Goal: Find specific page/section: Find specific page/section

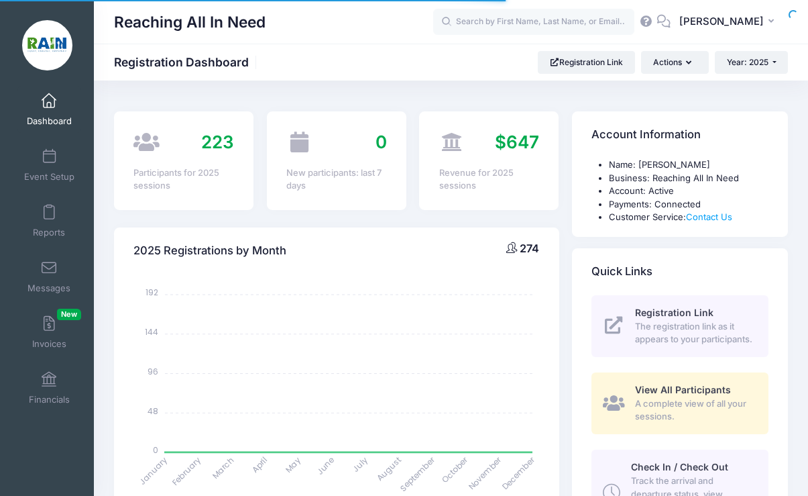
select select
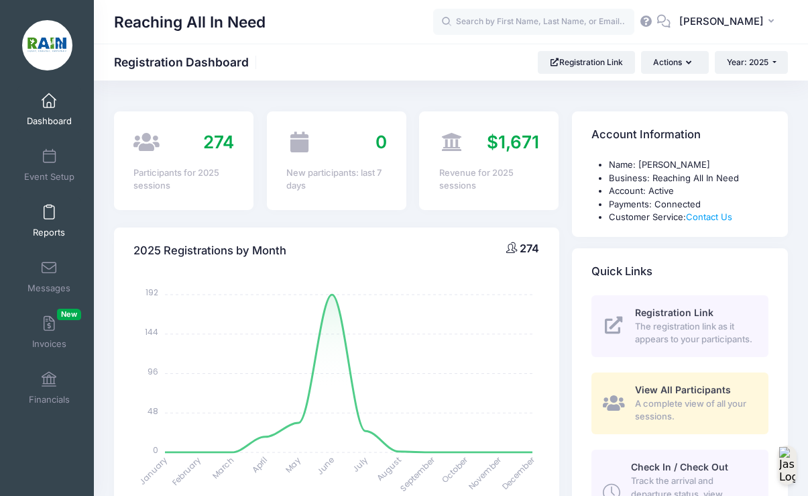
click at [52, 223] on link "Reports" at bounding box center [49, 220] width 64 height 47
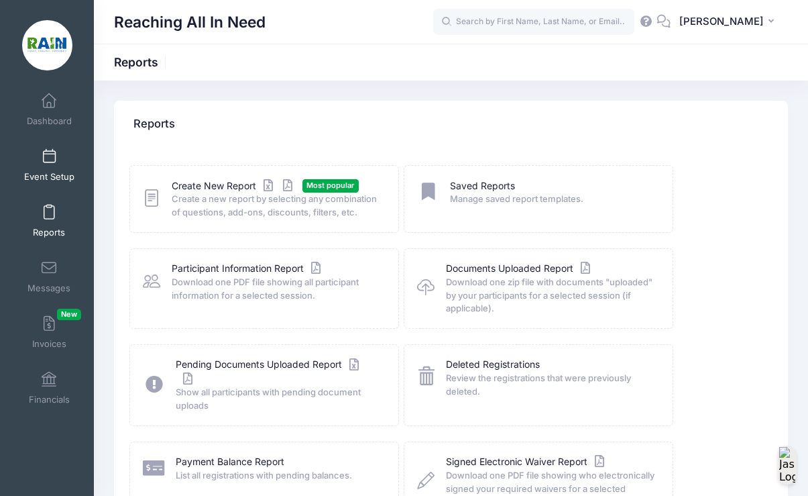
click at [47, 148] on link "Event Setup" at bounding box center [49, 165] width 64 height 47
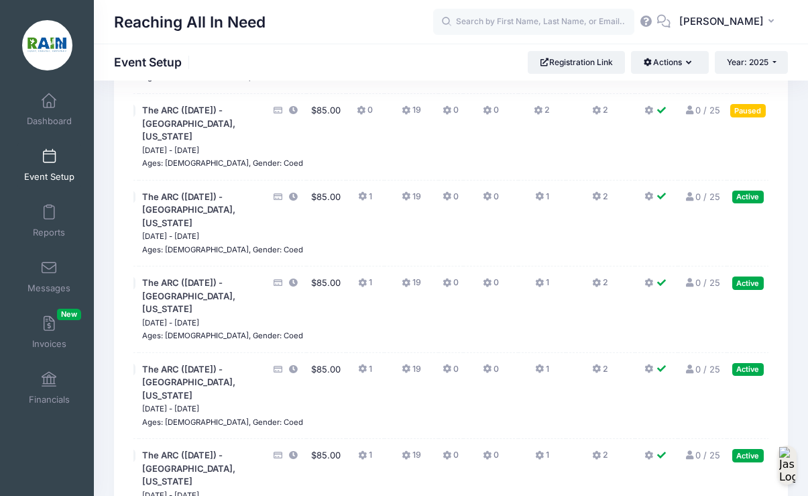
scroll to position [1858, 0]
